Goal: Navigation & Orientation: Understand site structure

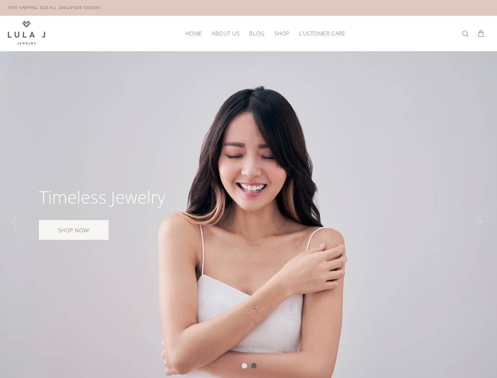
click at [248, 189] on div at bounding box center [248, 221] width 497 height 341
click at [248, 26] on div "HOME ABOUT US BLOG SHOP New Arrivals Bestsellers Necklaces Bracelets Earrings S…" at bounding box center [248, 33] width 481 height 35
click at [282, 33] on span "SHOP" at bounding box center [281, 33] width 15 height 6
click at [320, 33] on span "CUSTOMER CARE" at bounding box center [322, 33] width 46 height 6
click at [248, 214] on div at bounding box center [248, 221] width 497 height 341
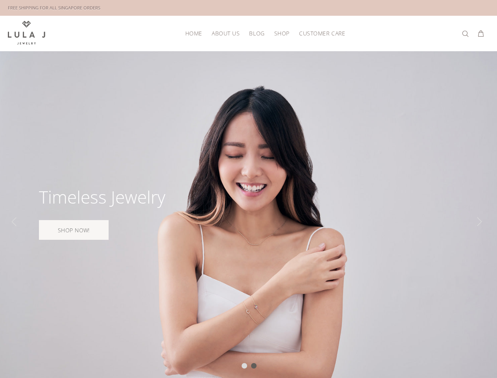
click at [244, 366] on div at bounding box center [245, 366] width 6 height 6
click at [254, 366] on div at bounding box center [254, 366] width 6 height 6
click at [16, 222] on div "Slide" at bounding box center [16, 222] width 16 height 16
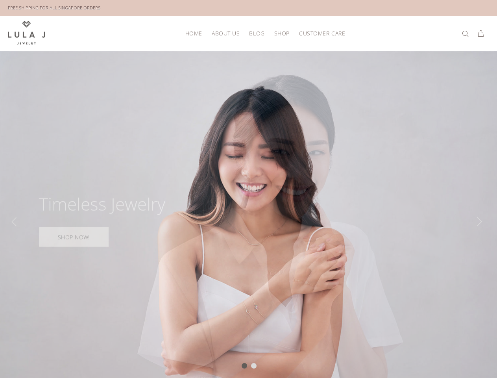
click at [481, 222] on div "Slide" at bounding box center [481, 222] width 16 height 16
